Goal: Browse casually

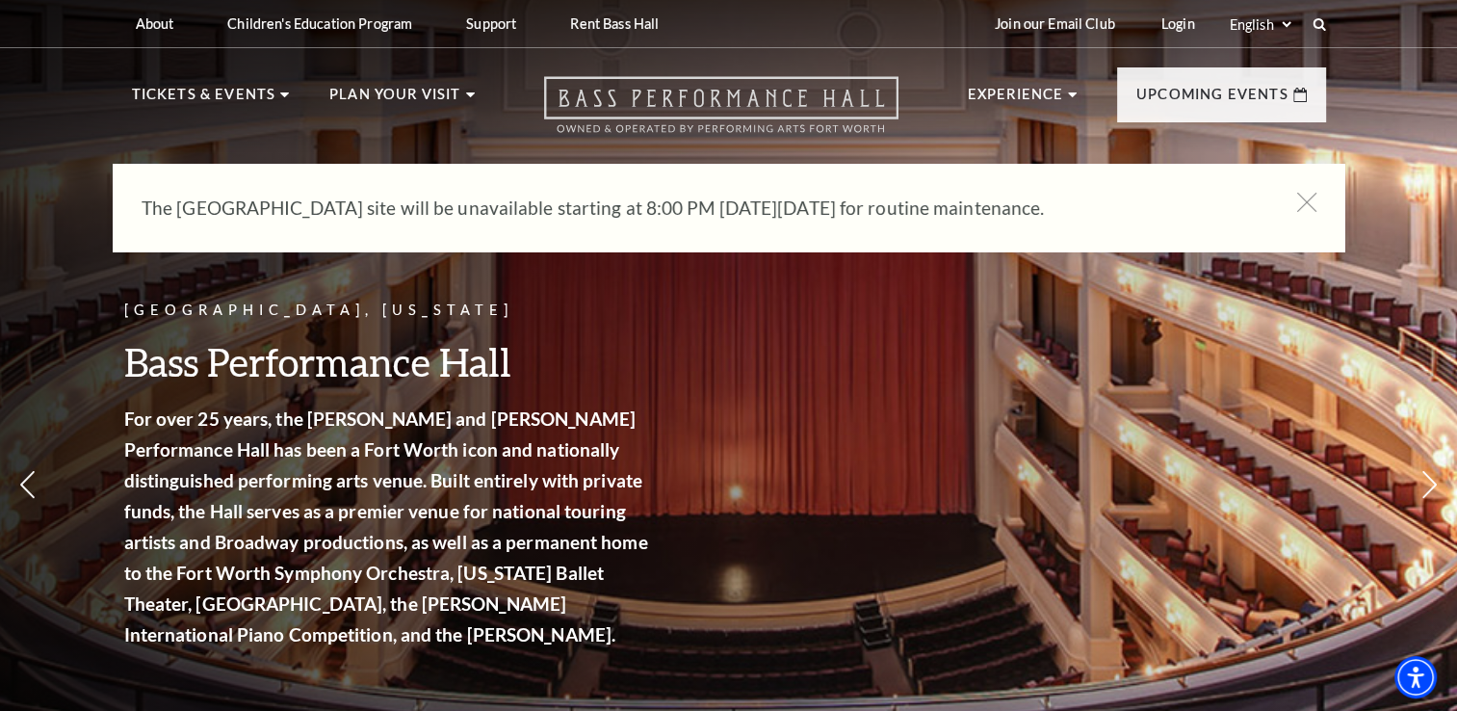
click at [756, 101] on use "Open this option" at bounding box center [721, 105] width 354 height 56
click at [1429, 479] on icon at bounding box center [1429, 485] width 20 height 34
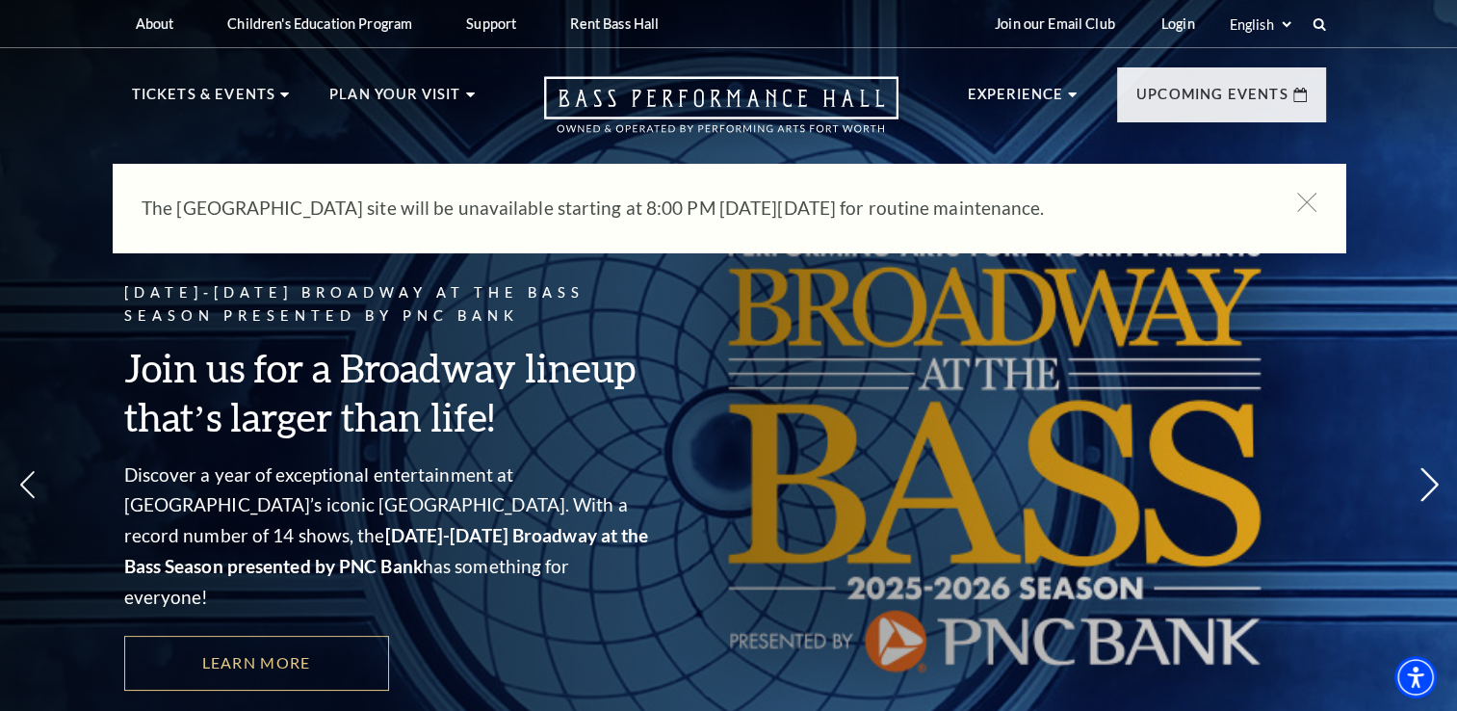
click at [1429, 479] on icon at bounding box center [1429, 485] width 20 height 34
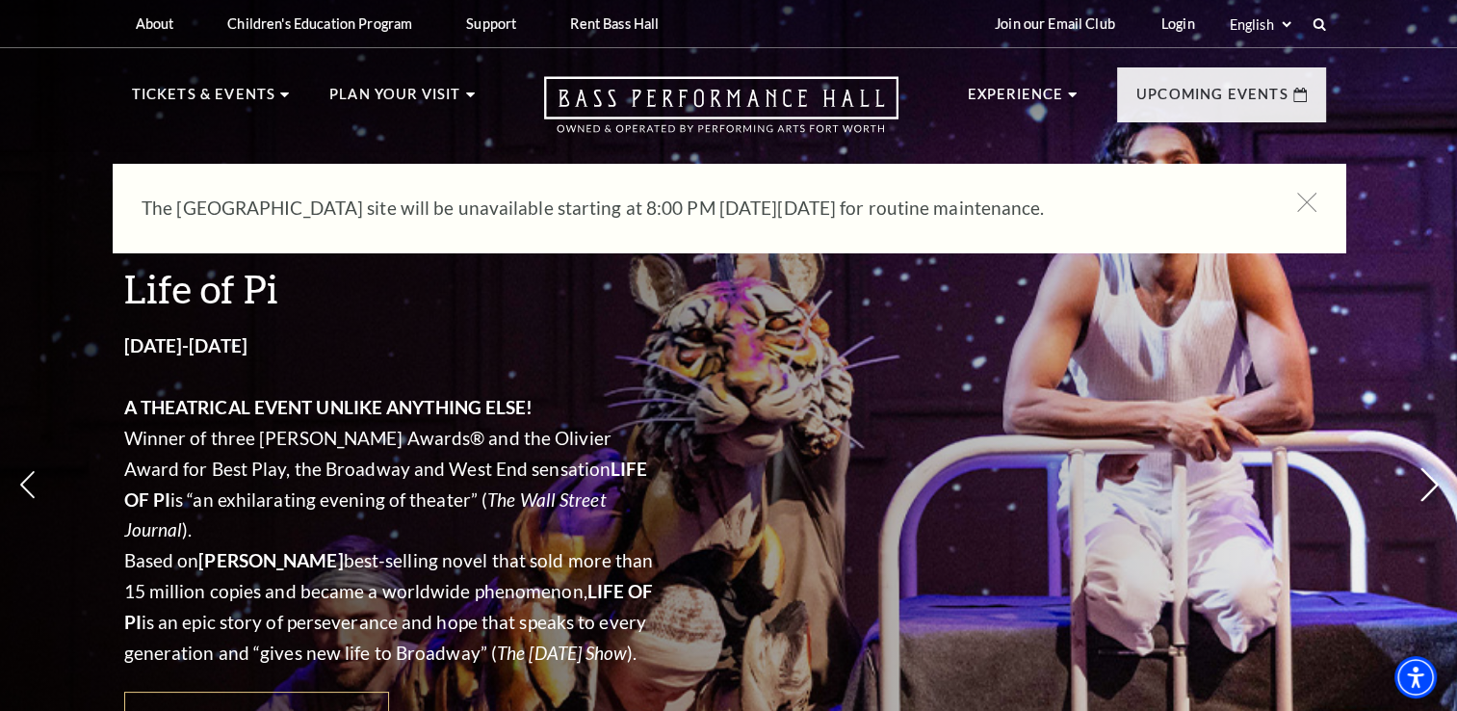
click at [1429, 479] on icon at bounding box center [1429, 485] width 20 height 34
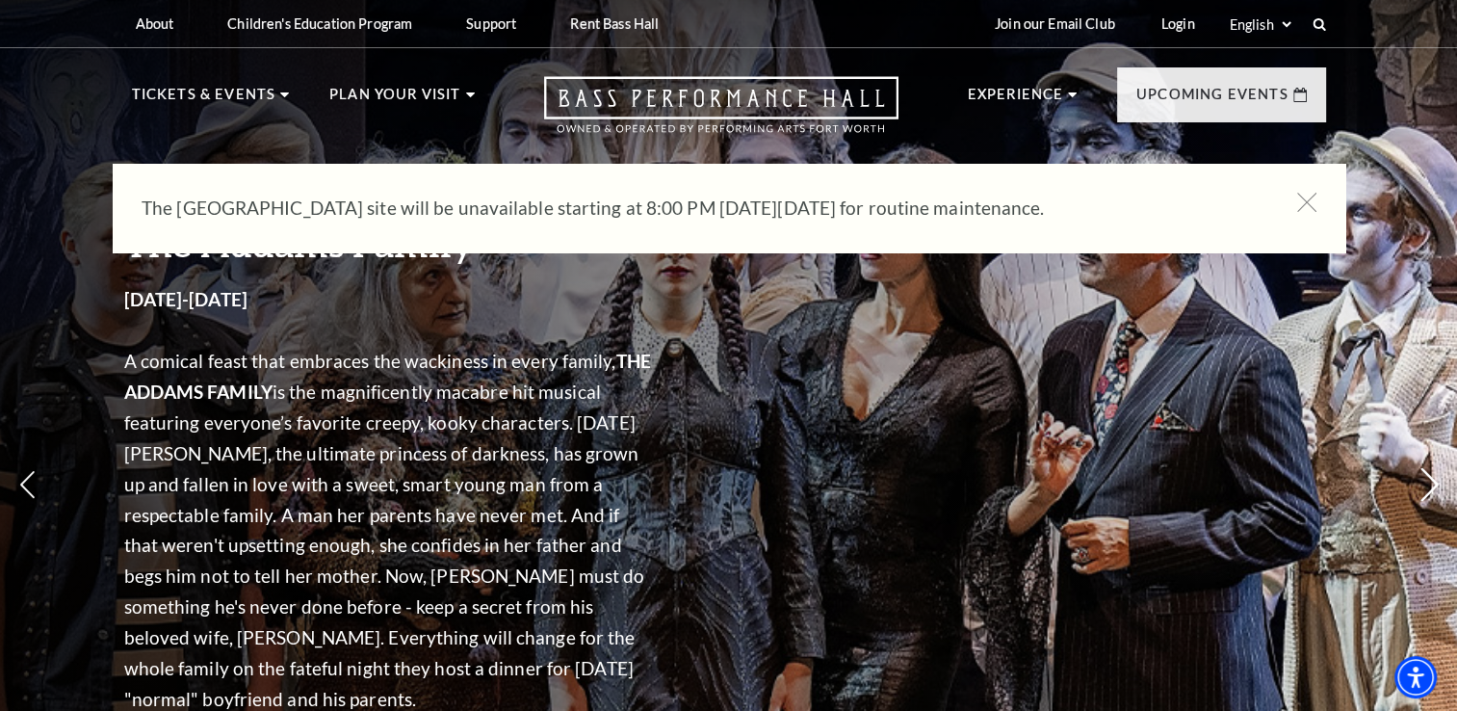
click at [1429, 479] on icon at bounding box center [1429, 485] width 20 height 34
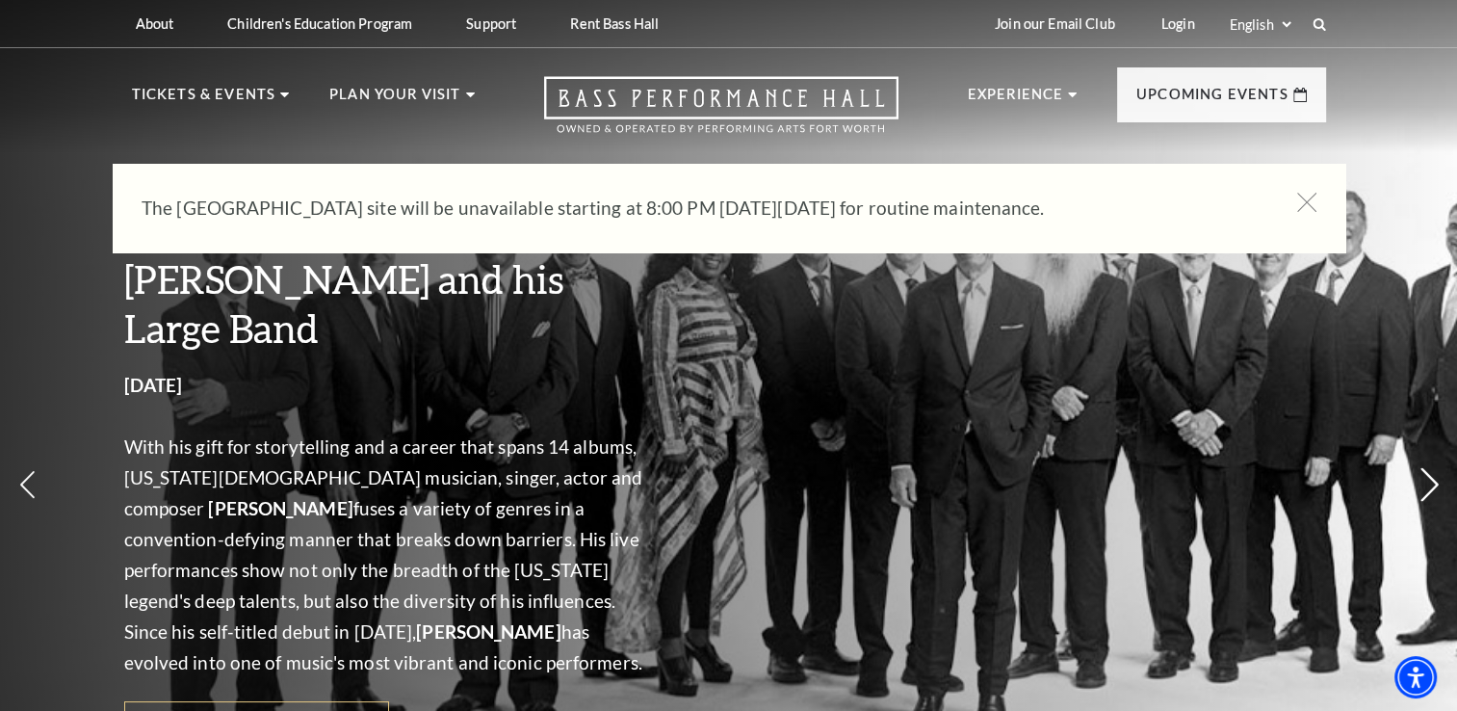
click at [1429, 479] on icon at bounding box center [1429, 485] width 20 height 34
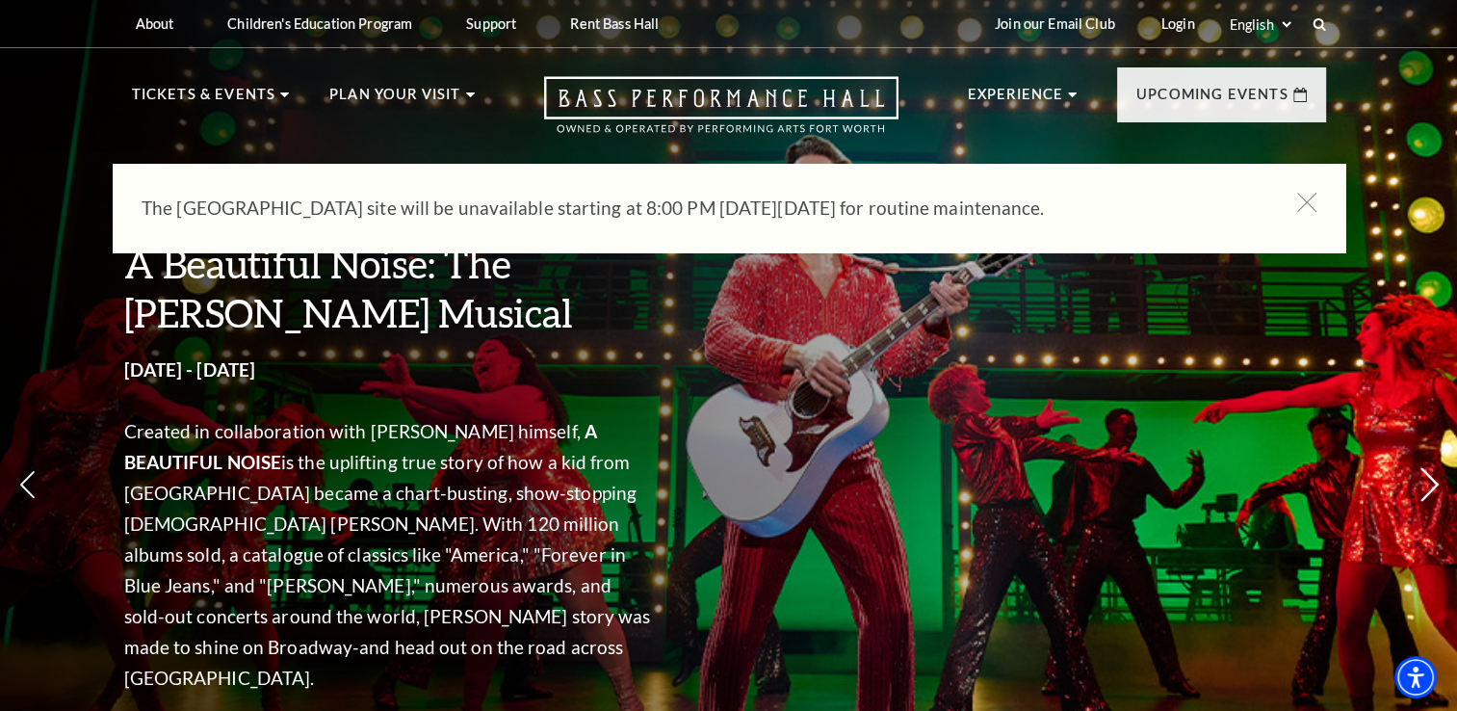
click at [1429, 479] on icon at bounding box center [1429, 485] width 20 height 34
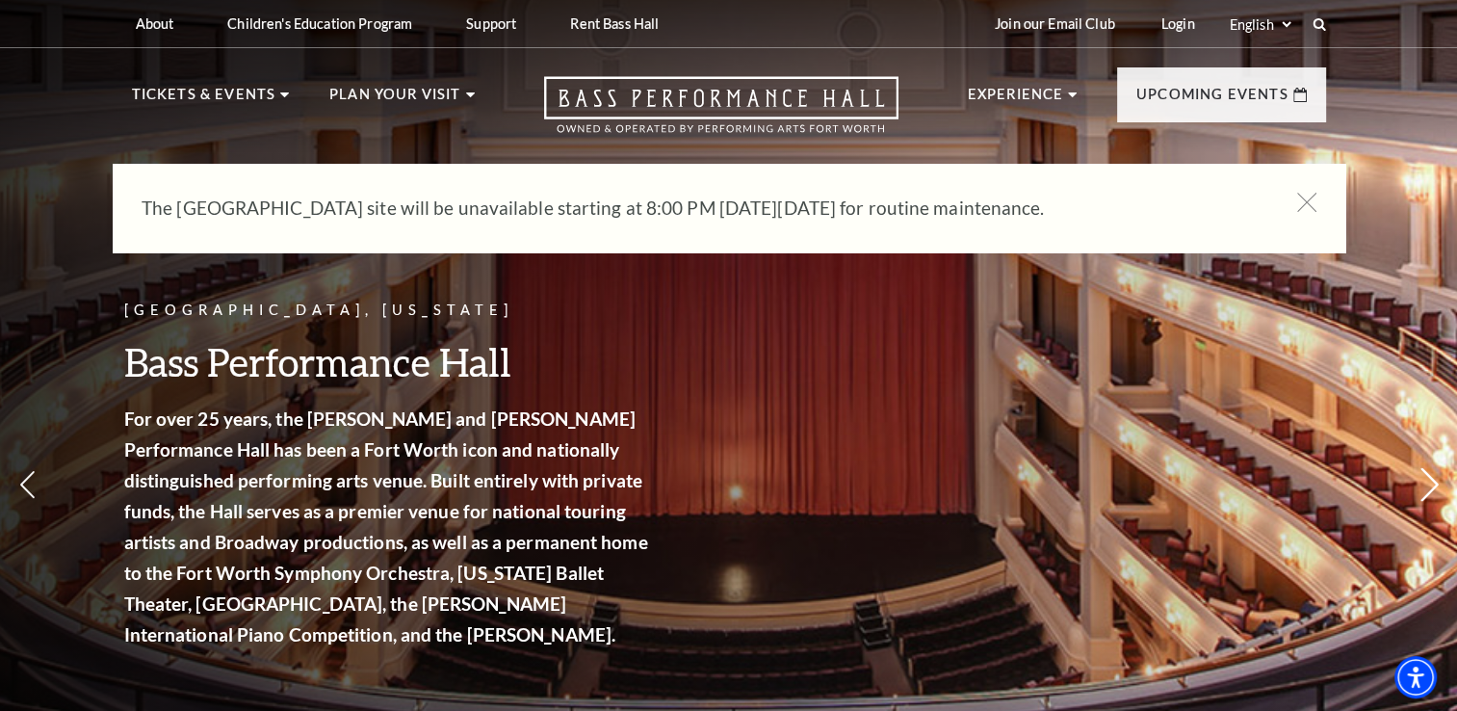
click at [1429, 479] on icon at bounding box center [1429, 485] width 20 height 34
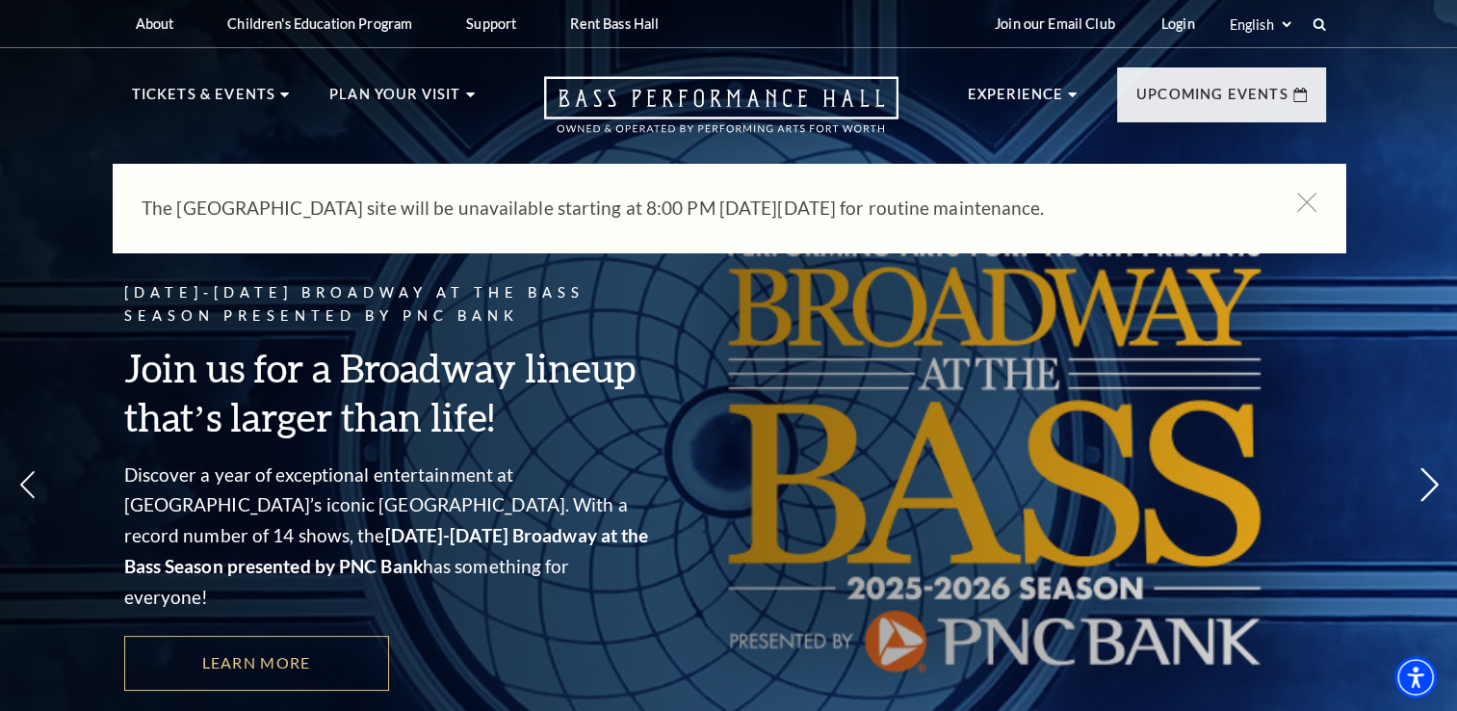
click at [1429, 479] on icon at bounding box center [1429, 485] width 20 height 34
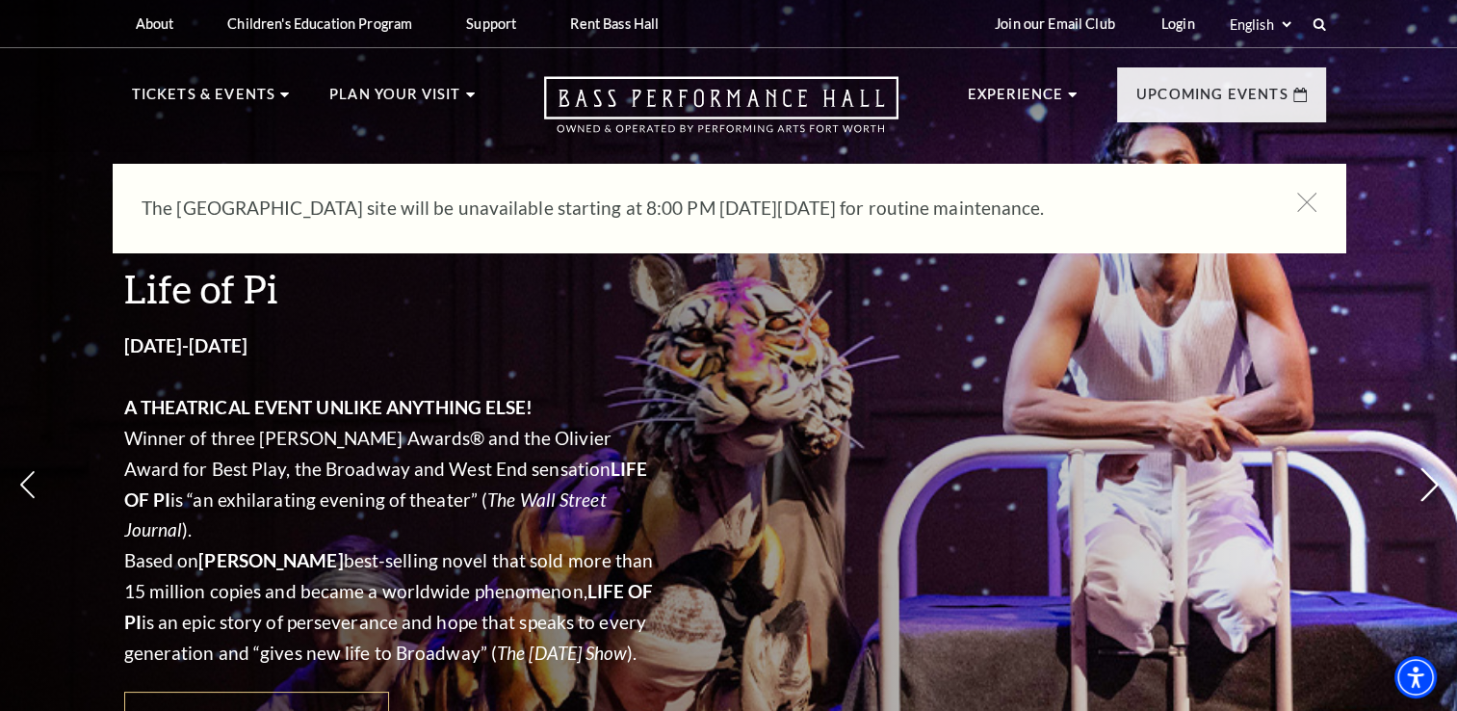
click at [1429, 479] on icon at bounding box center [1429, 485] width 20 height 34
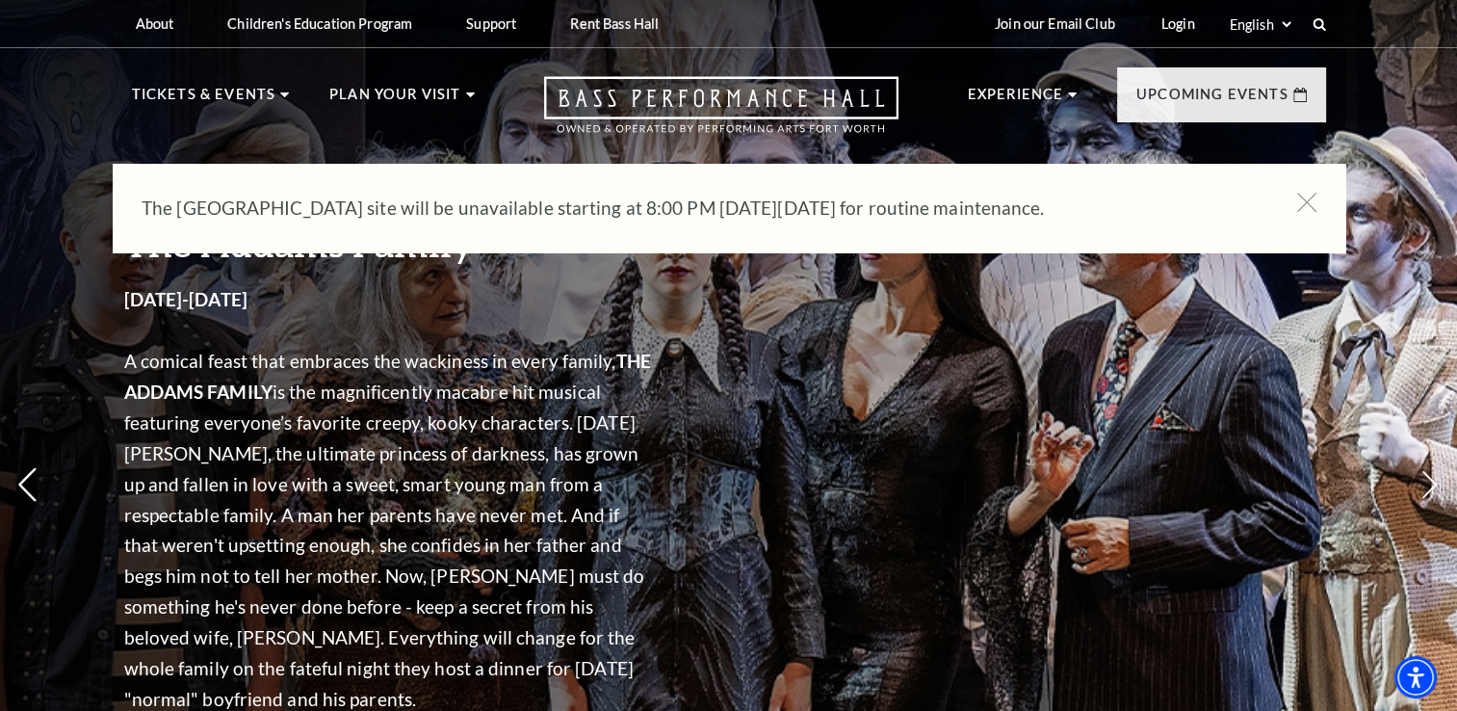
click at [29, 479] on icon at bounding box center [27, 485] width 20 height 34
